Goal: Information Seeking & Learning: Learn about a topic

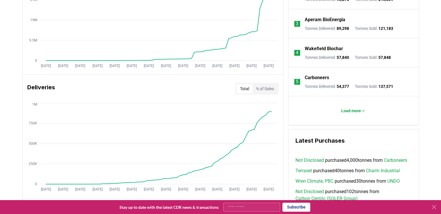
scroll to position [319, 0]
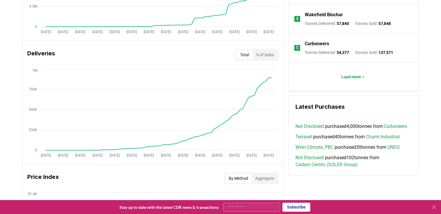
click at [313, 127] on link "Not Disclosed" at bounding box center [309, 126] width 28 height 7
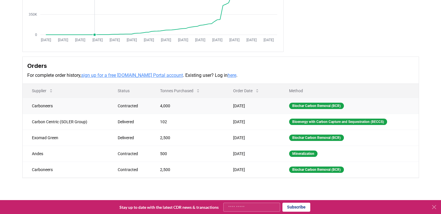
scroll to position [116, 0]
click at [39, 107] on td "Carboneers" at bounding box center [66, 105] width 86 height 16
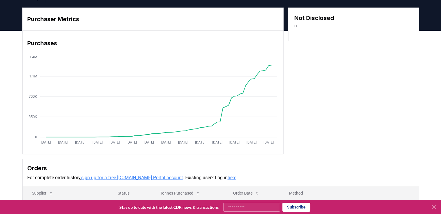
scroll to position [0, 0]
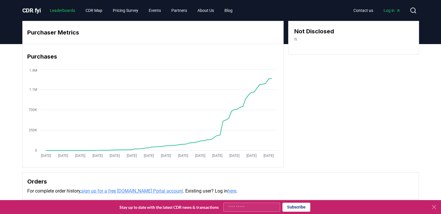
click at [68, 10] on link "Leaderboards" at bounding box center [62, 10] width 35 height 10
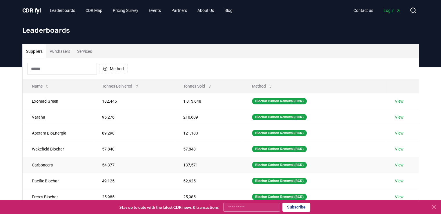
click at [400, 165] on link "View" at bounding box center [399, 165] width 9 height 6
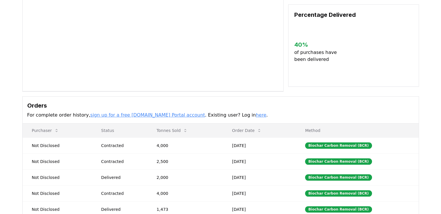
scroll to position [58, 0]
